Goal: Information Seeking & Learning: Learn about a topic

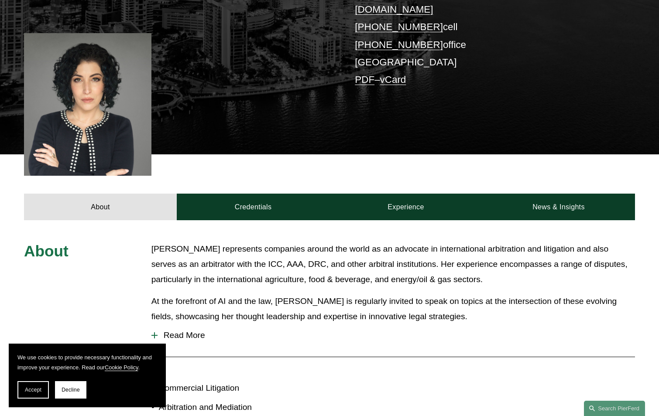
scroll to position [218, 0]
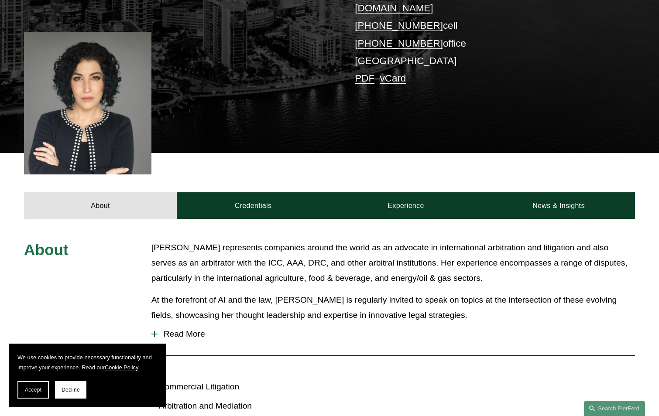
click at [32, 386] on button "Accept" at bounding box center [32, 389] width 31 height 17
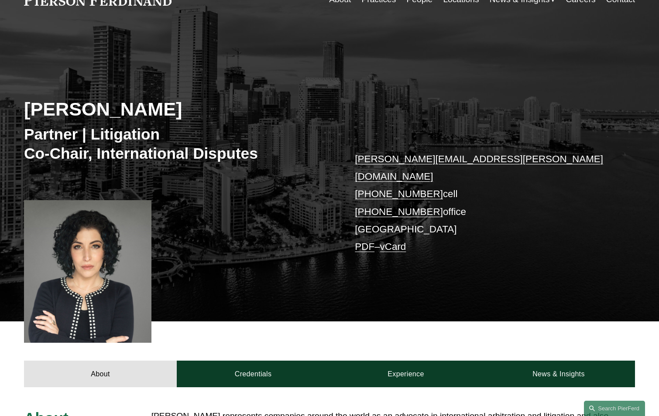
scroll to position [0, 0]
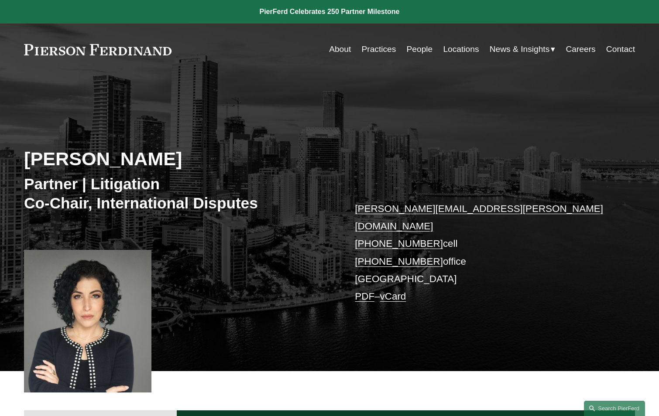
click at [335, 48] on link "About" at bounding box center [340, 49] width 22 height 17
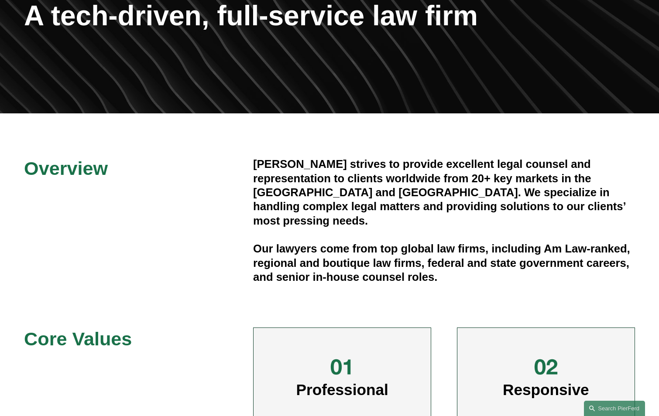
scroll to position [174, 0]
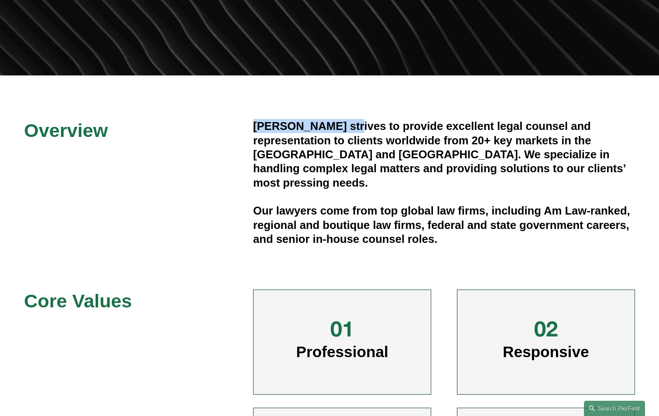
drag, startPoint x: 253, startPoint y: 124, endPoint x: 350, endPoint y: 123, distance: 97.3
click at [350, 123] on div "Overview [PERSON_NAME] strives to provide excellent legal counsel and represent…" at bounding box center [329, 322] width 659 height 407
copy h4 "[PERSON_NAME]"
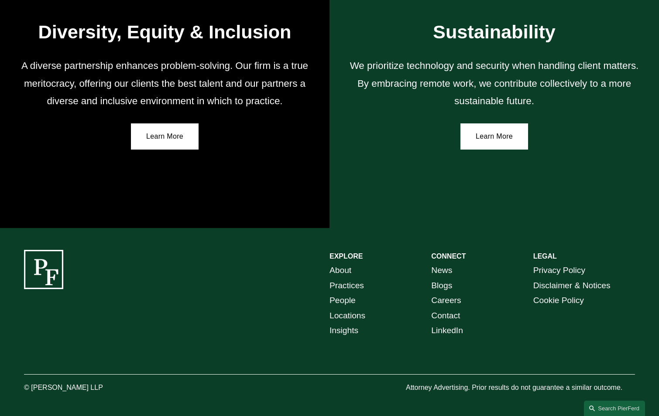
scroll to position [1498, 0]
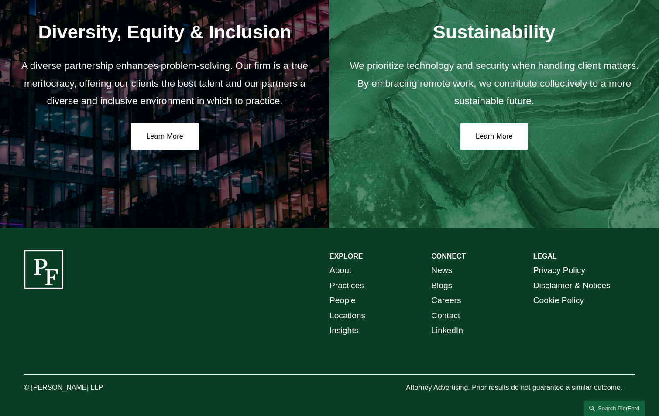
drag, startPoint x: 107, startPoint y: 386, endPoint x: 27, endPoint y: 391, distance: 80.0
click at [27, 391] on p "© [PERSON_NAME] LLP" at bounding box center [87, 388] width 127 height 13
copy p "[PERSON_NAME] LLP"
